Goal: Task Accomplishment & Management: Manage account settings

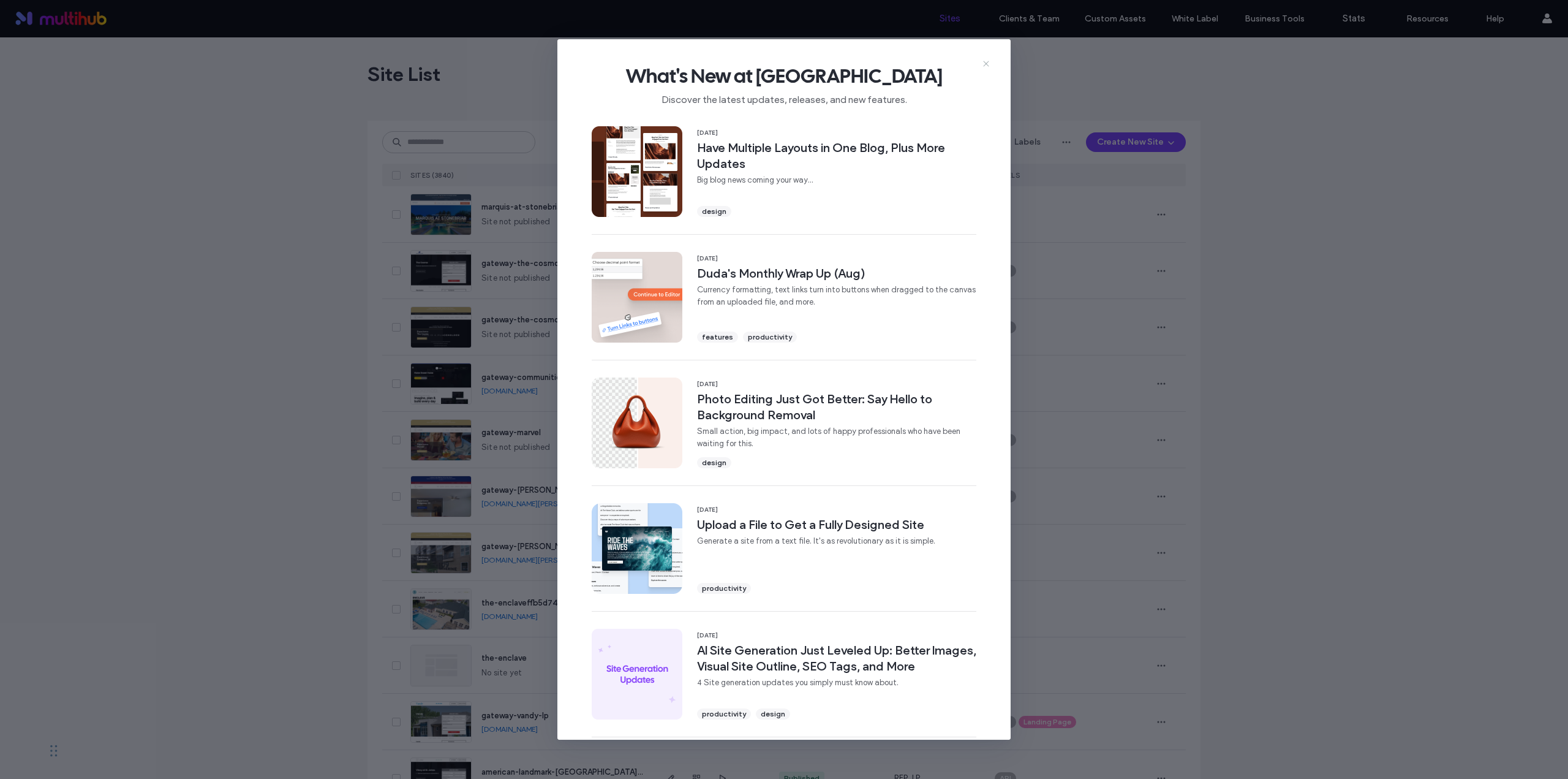
click at [986, 65] on icon at bounding box center [987, 64] width 10 height 10
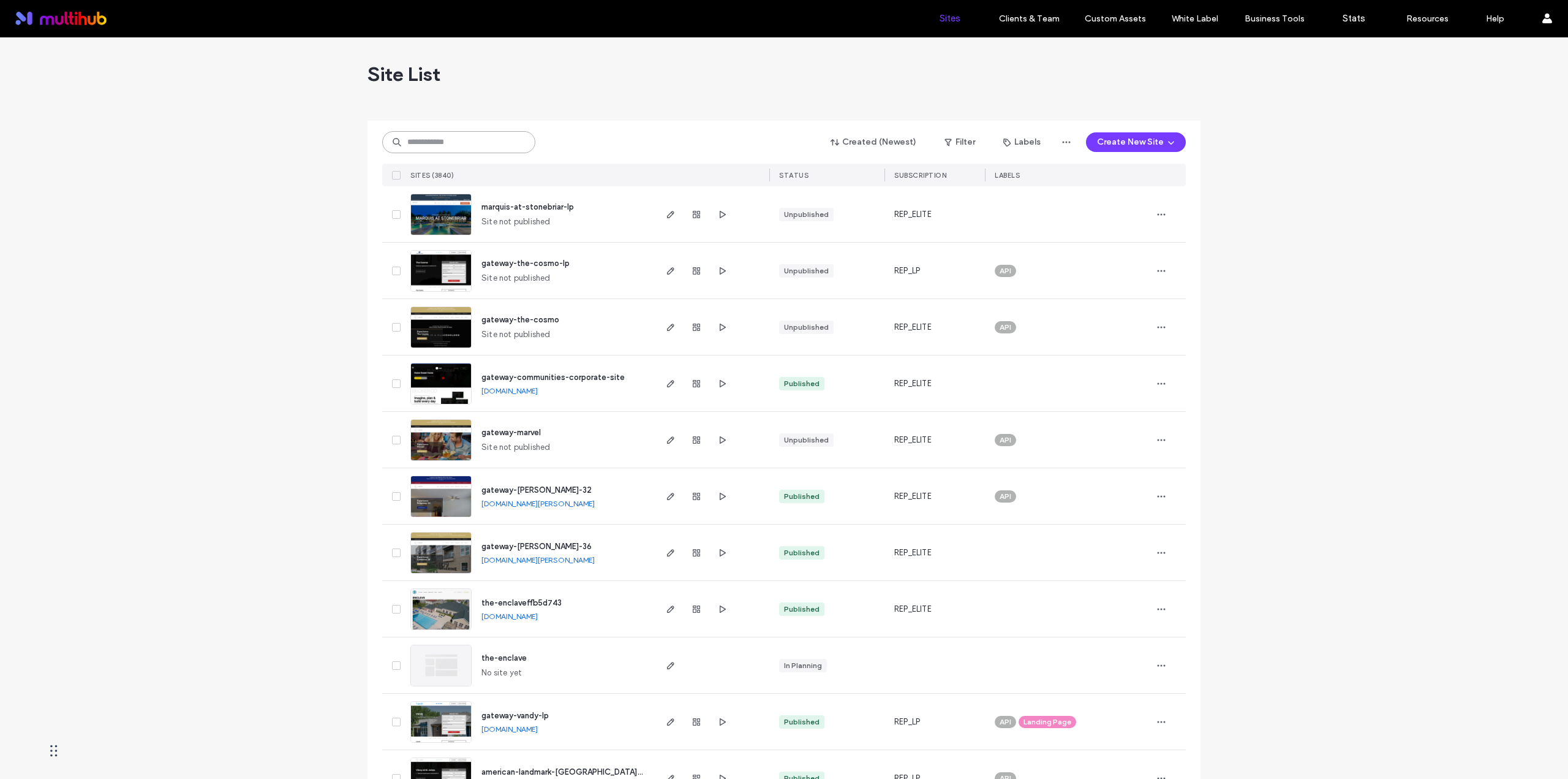
click at [476, 144] on input at bounding box center [458, 142] width 153 height 22
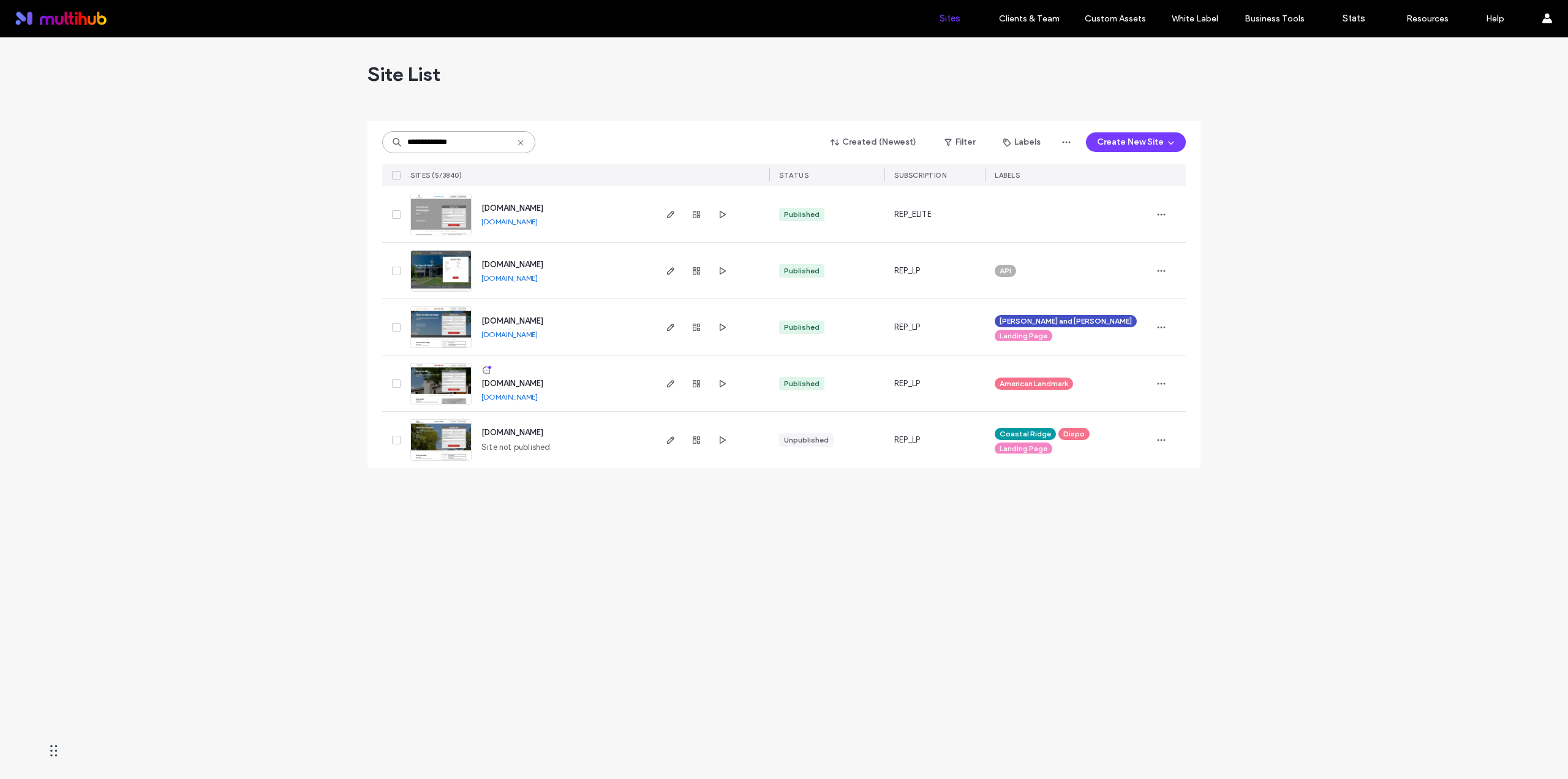
type input "**********"
click at [540, 264] on span "rentnow.flatsat1885apts.com" at bounding box center [512, 264] width 62 height 9
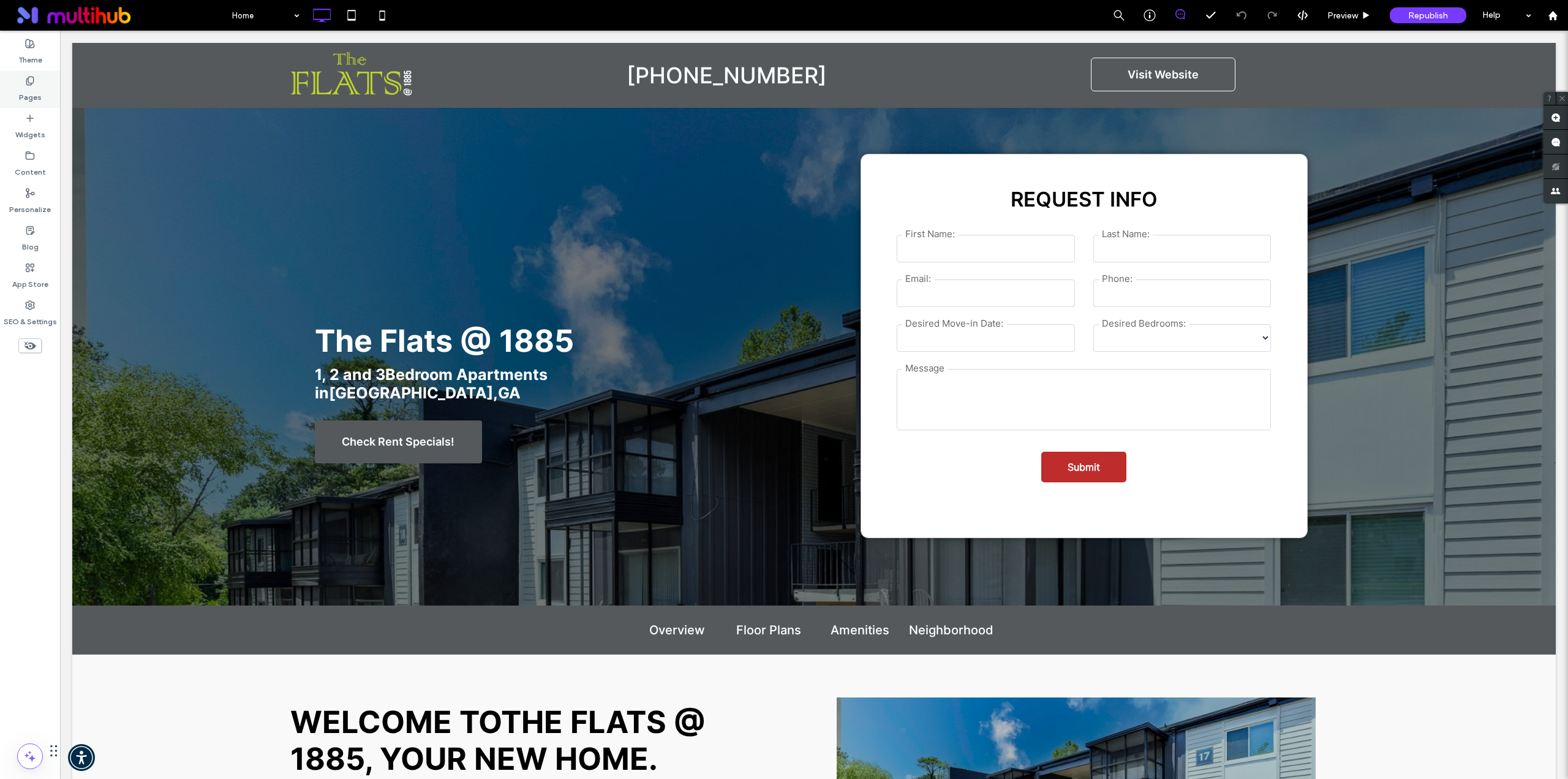
click at [24, 102] on label "Pages" at bounding box center [30, 95] width 23 height 17
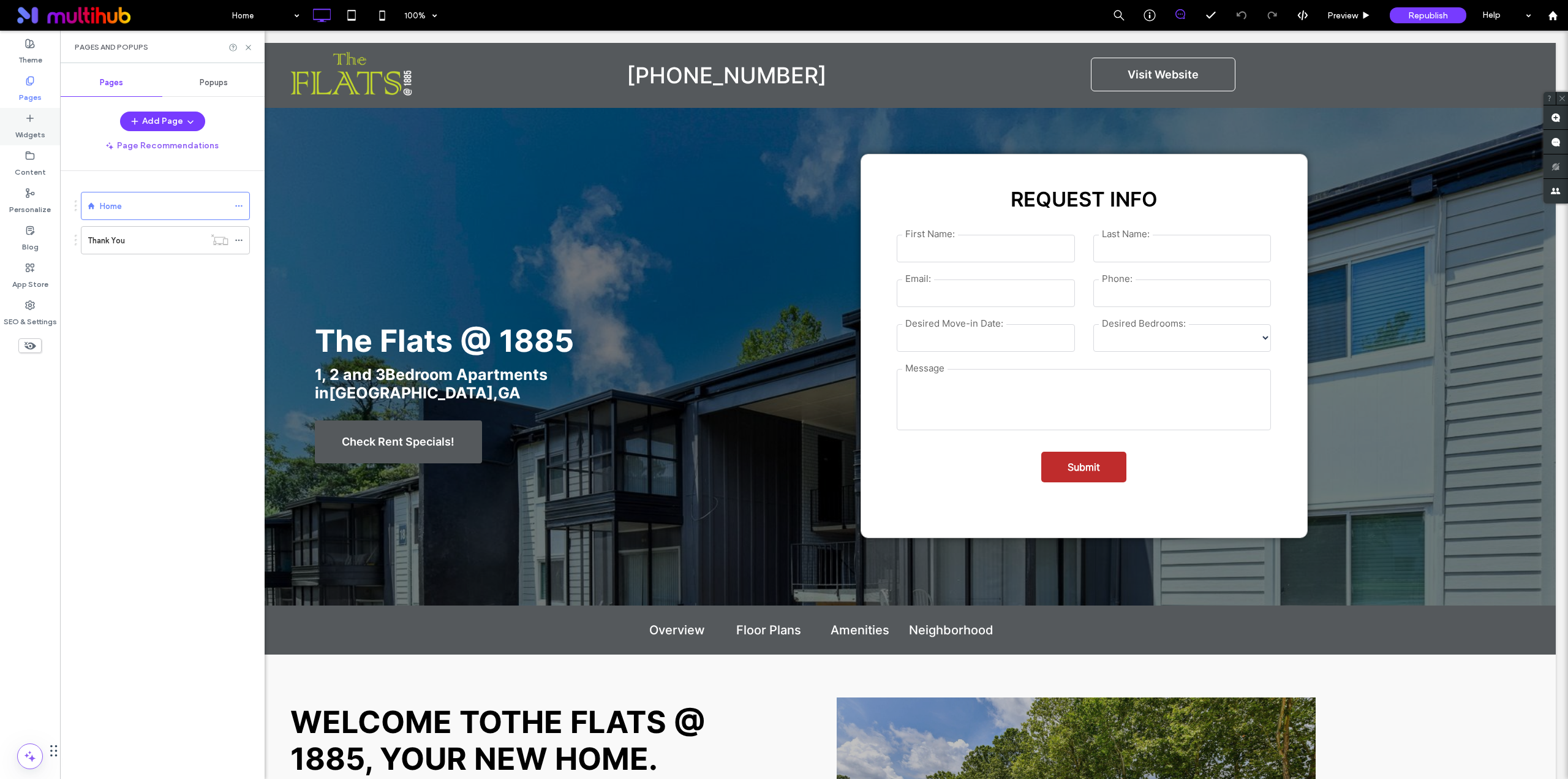
click at [34, 128] on label "Widgets" at bounding box center [30, 132] width 30 height 17
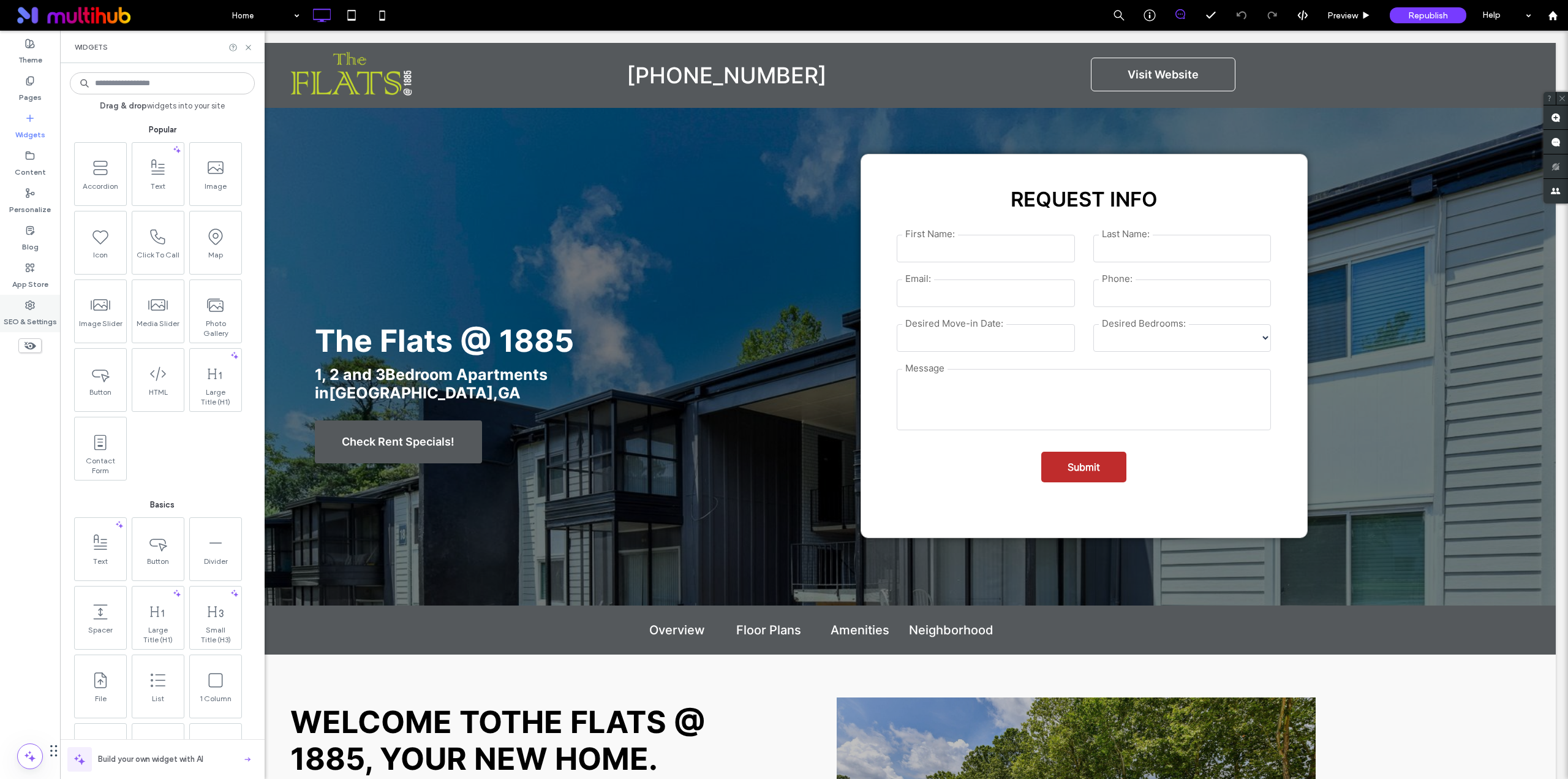
click at [41, 307] on div "SEO & Settings" at bounding box center [30, 313] width 60 height 37
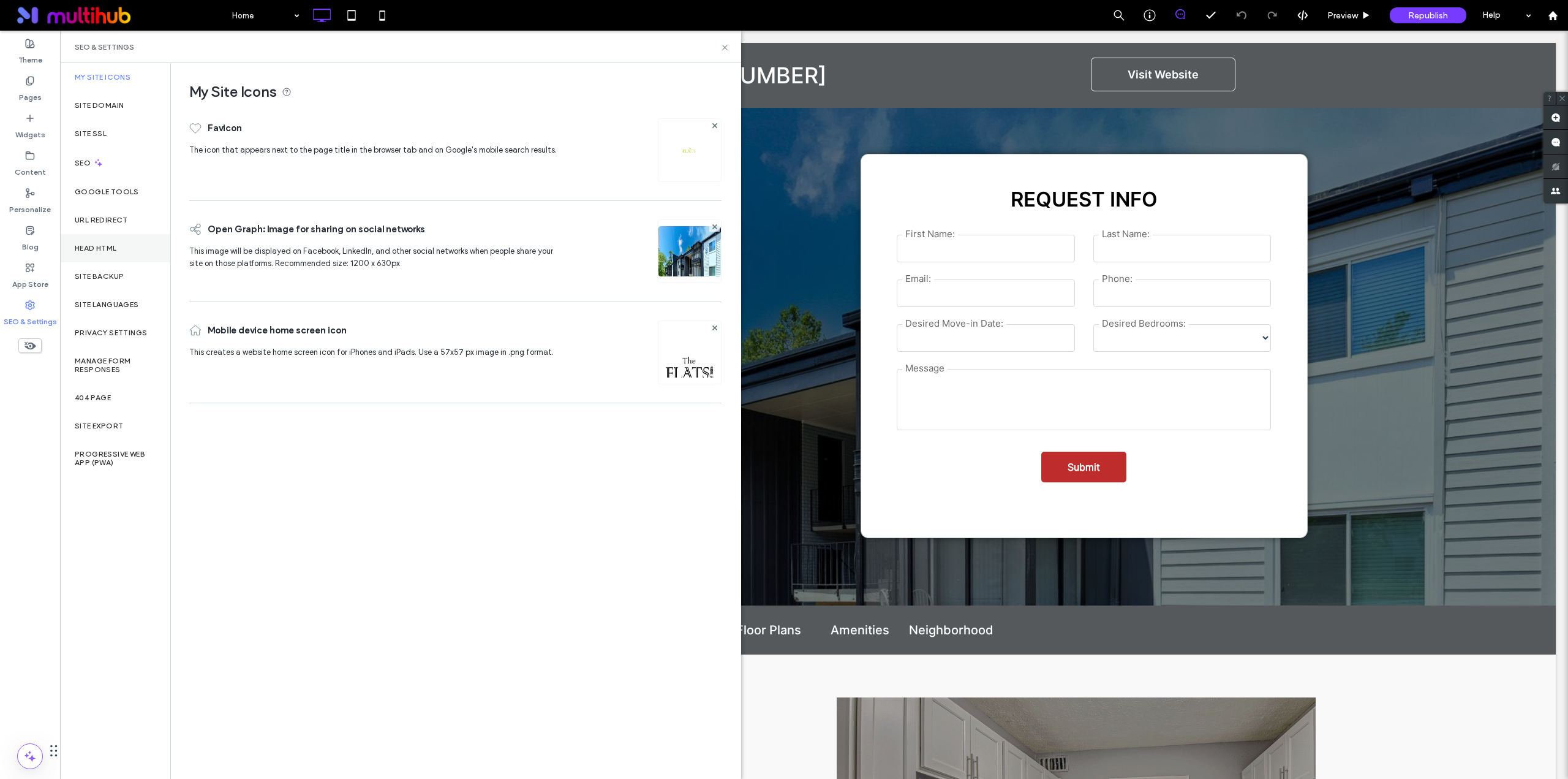
click at [119, 253] on div "Head HTML" at bounding box center [115, 248] width 111 height 28
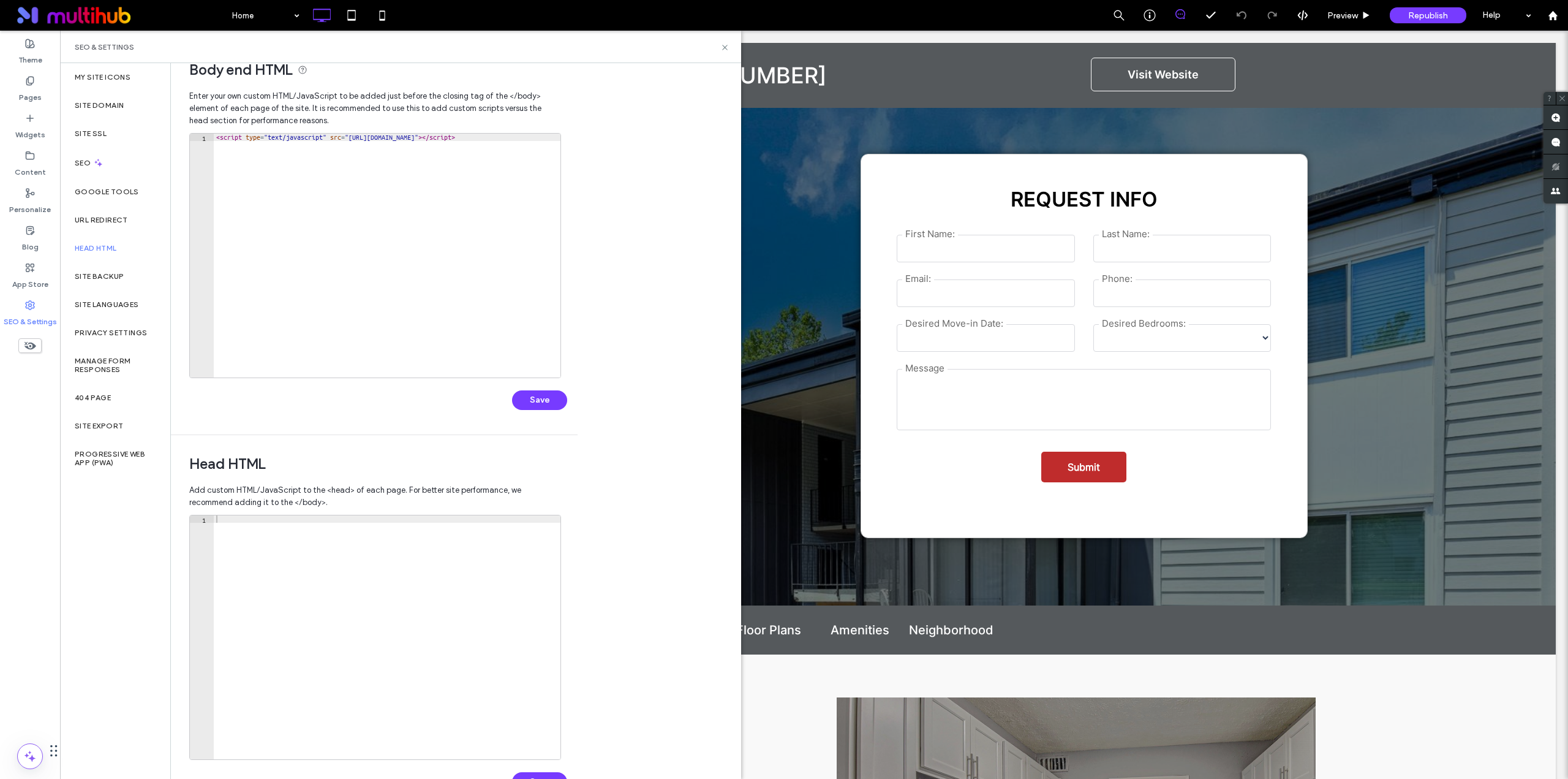
scroll to position [61, 0]
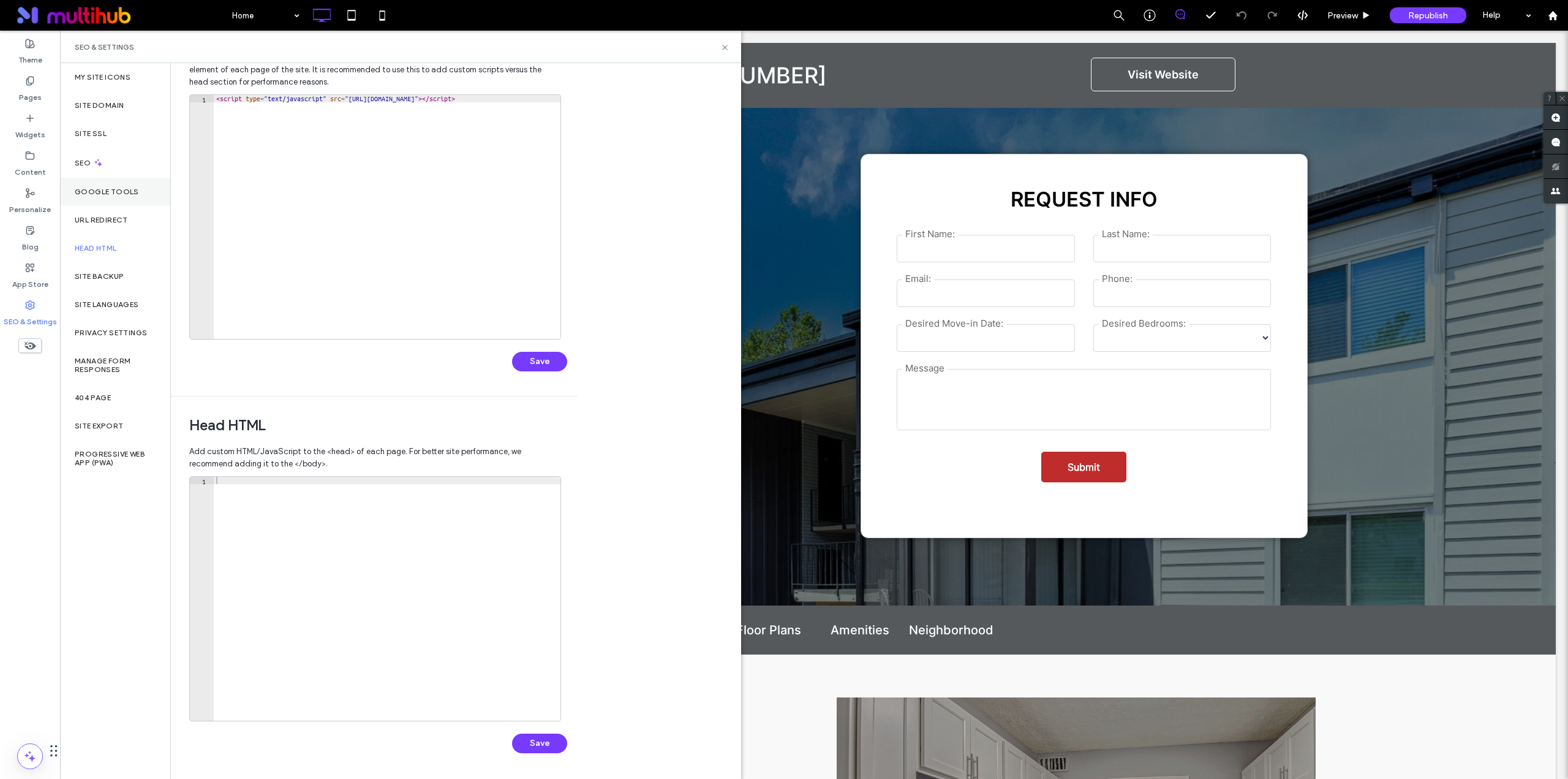
click at [122, 190] on label "Google Tools" at bounding box center [106, 192] width 64 height 8
